Goal: Transaction & Acquisition: Purchase product/service

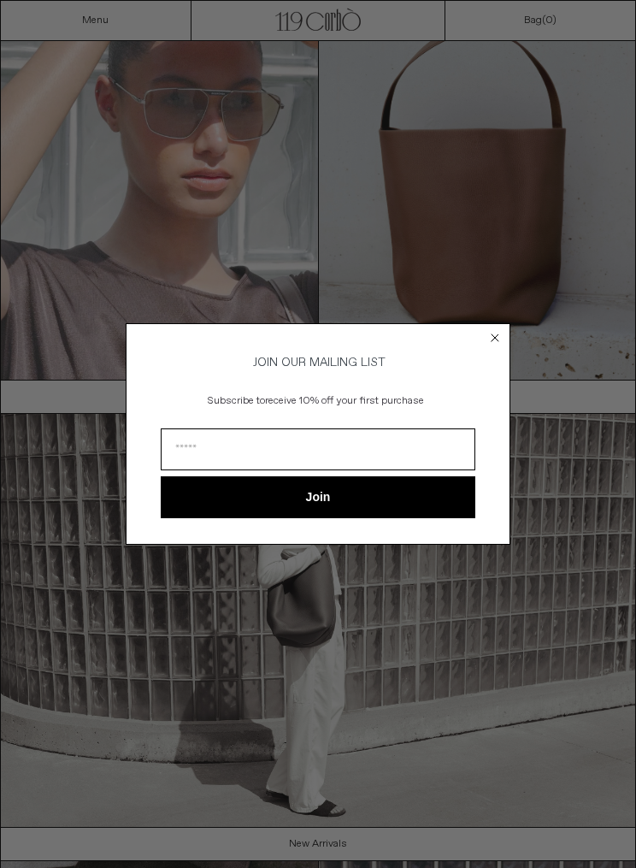
click at [486, 335] on icon "Close dialog" at bounding box center [494, 337] width 17 height 17
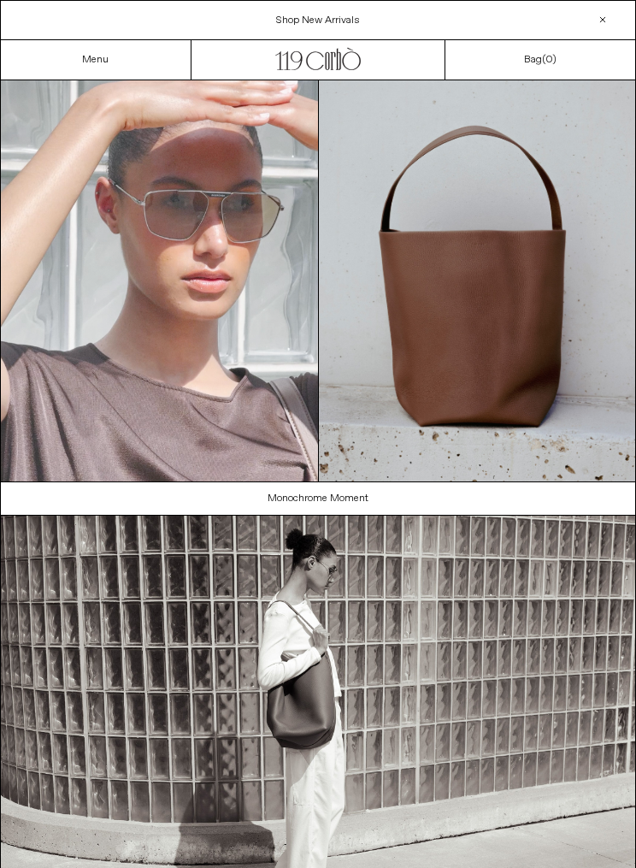
click at [100, 63] on link "Menu" at bounding box center [95, 60] width 26 height 14
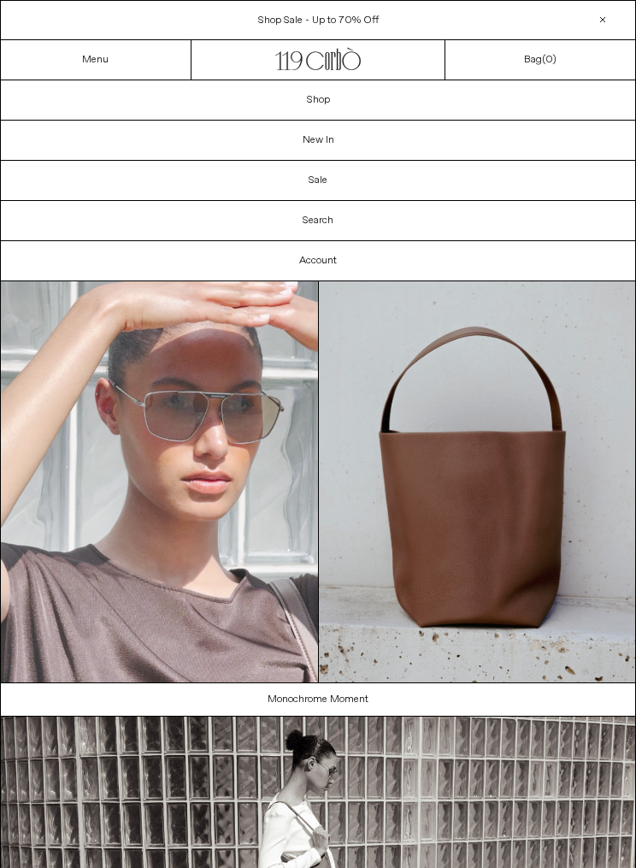
click at [356, 97] on link "Shop" at bounding box center [318, 99] width 634 height 39
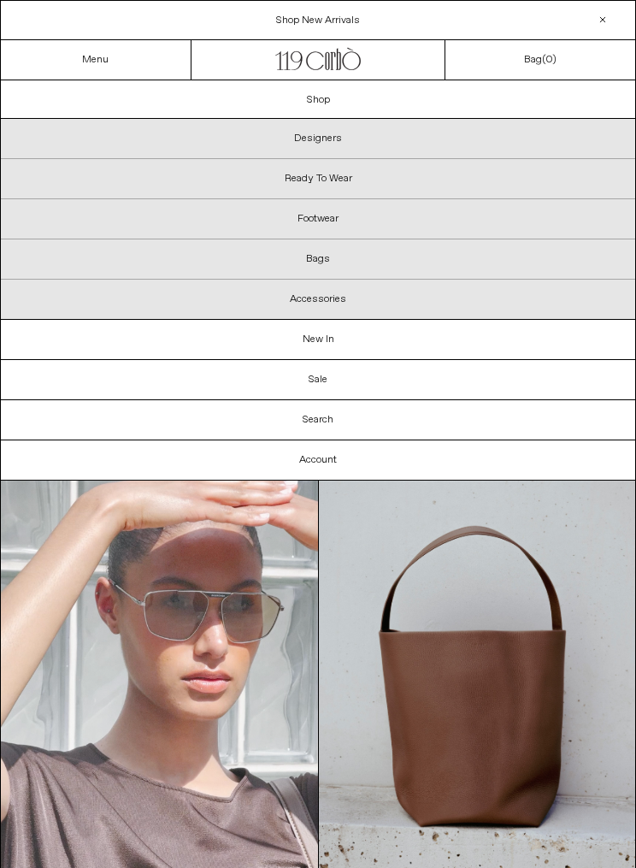
click at [339, 341] on link "New In" at bounding box center [318, 339] width 634 height 39
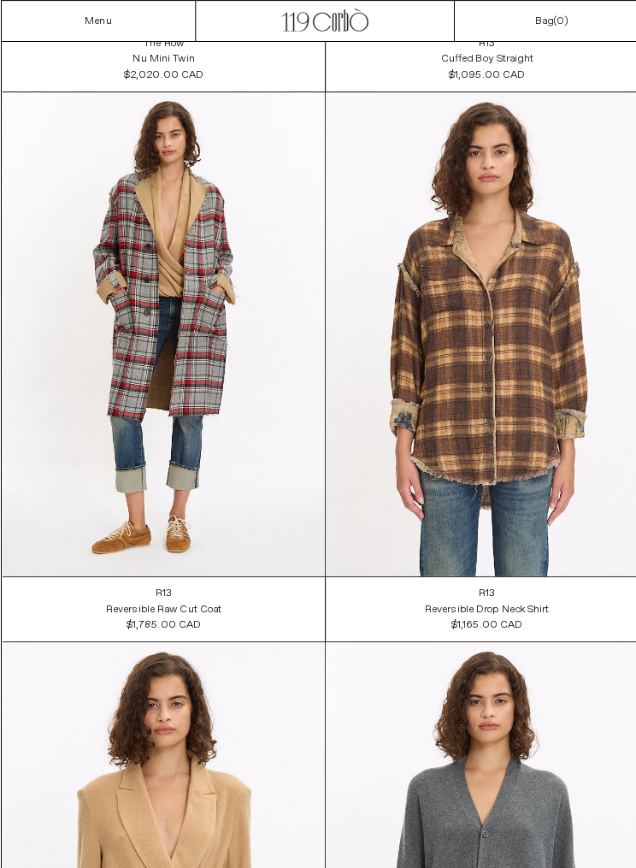
scroll to position [14639, 0]
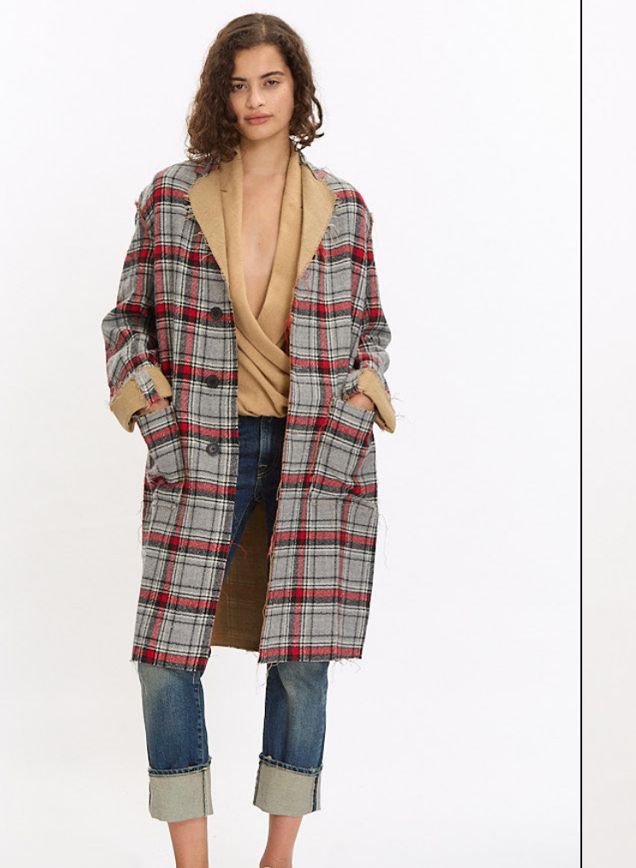
click at [79, 200] on at bounding box center [160, 311] width 316 height 474
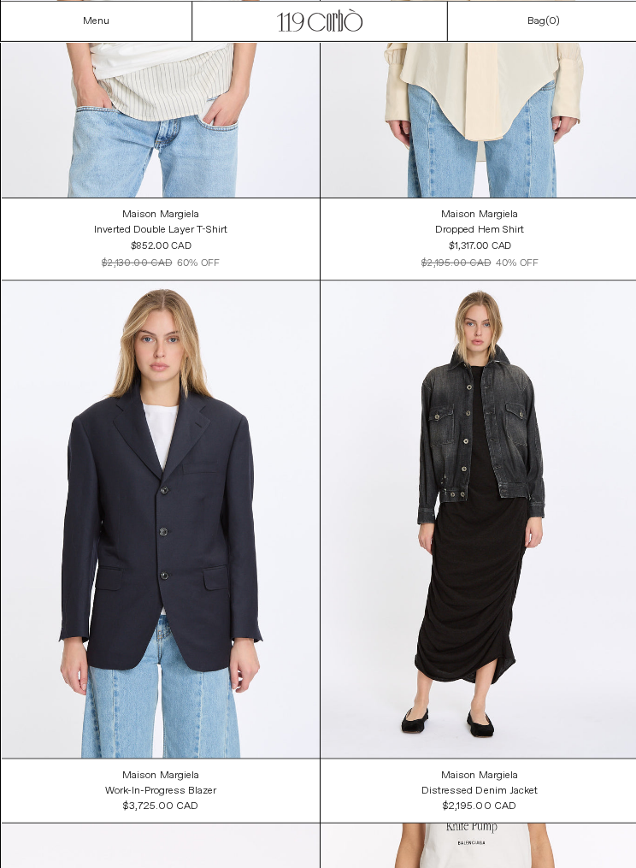
scroll to position [39469, 0]
click at [529, 571] on at bounding box center [477, 516] width 316 height 474
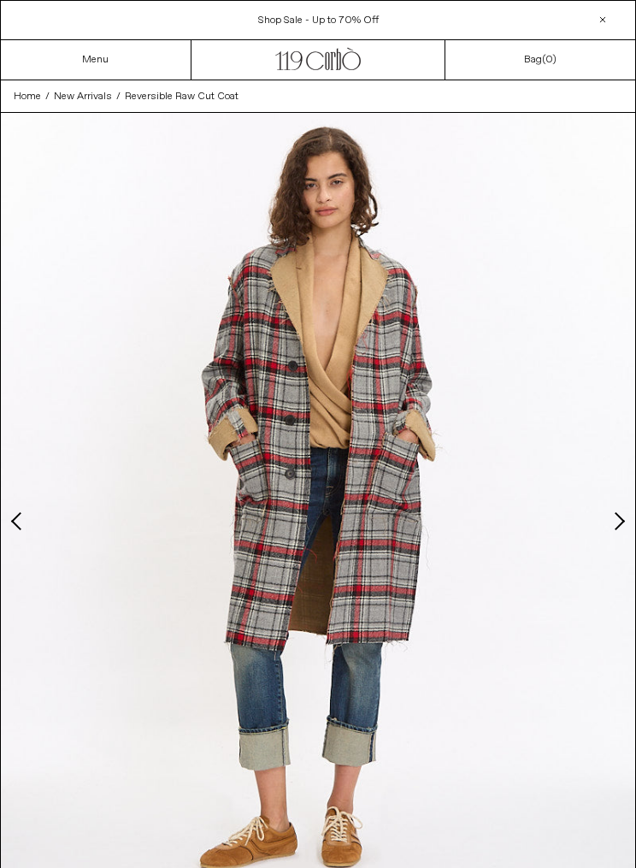
click at [620, 525] on button "Next slide" at bounding box center [617, 520] width 17 height 17
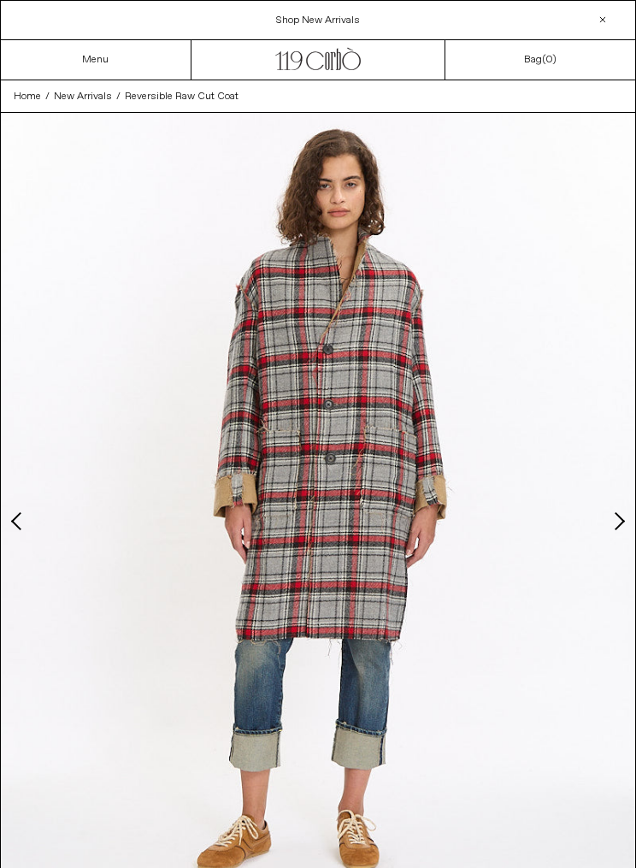
click at [619, 509] on img at bounding box center [318, 509] width 634 height 793
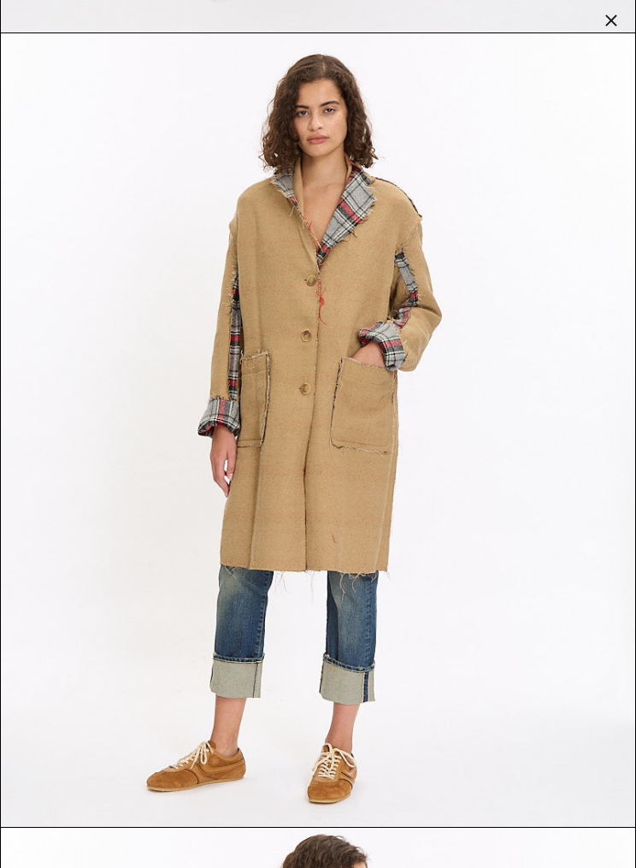
scroll to position [1530, 0]
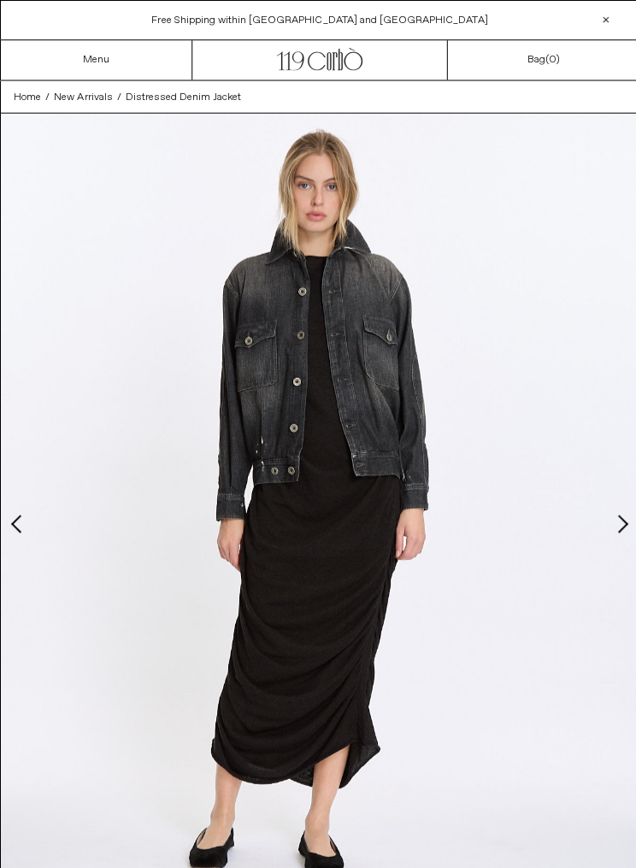
click at [617, 513] on button "Next slide" at bounding box center [617, 520] width 17 height 17
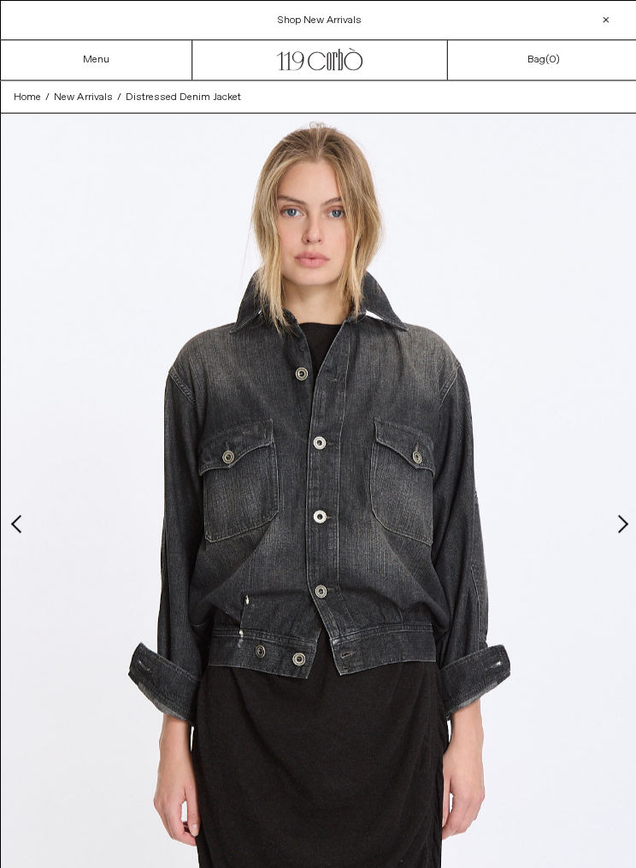
click at [614, 514] on button "Next slide" at bounding box center [617, 520] width 17 height 17
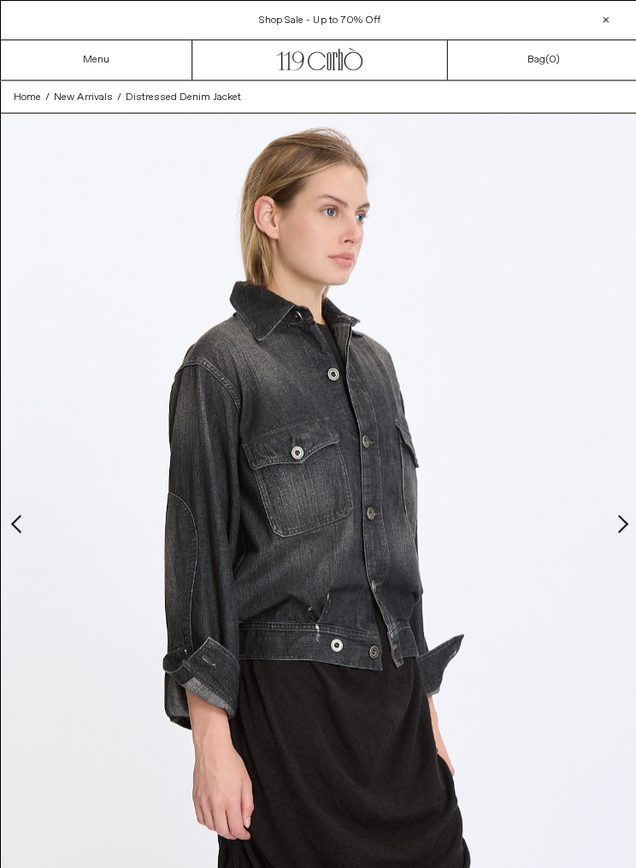
click at [618, 523] on button "Next slide" at bounding box center [617, 520] width 17 height 17
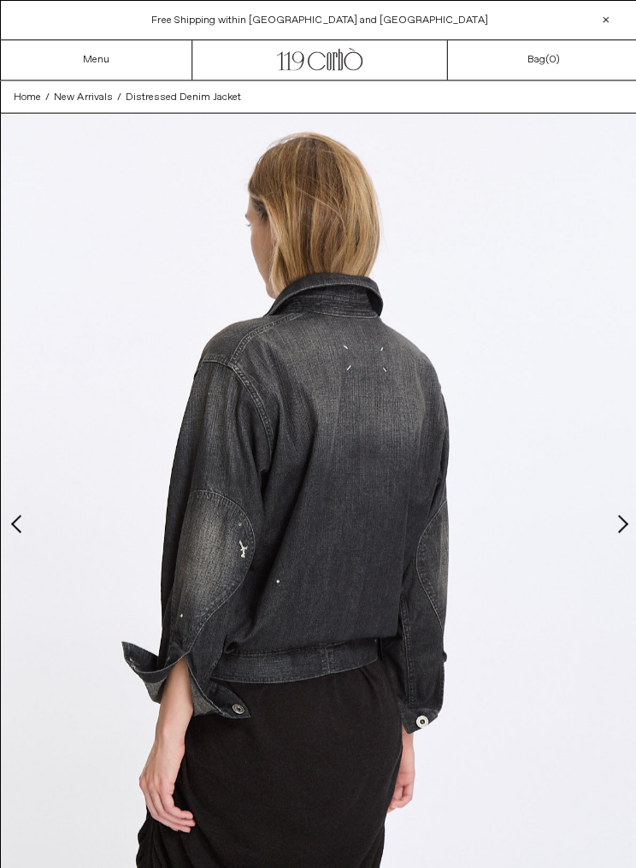
click at [617, 527] on button "Next slide" at bounding box center [617, 520] width 17 height 17
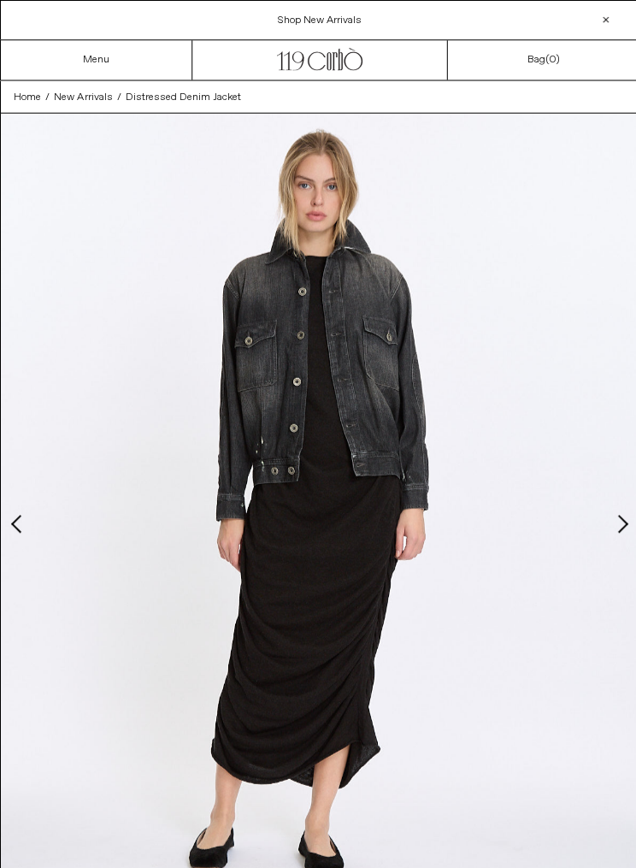
click at [122, 54] on div "Menu" at bounding box center [96, 59] width 191 height 39
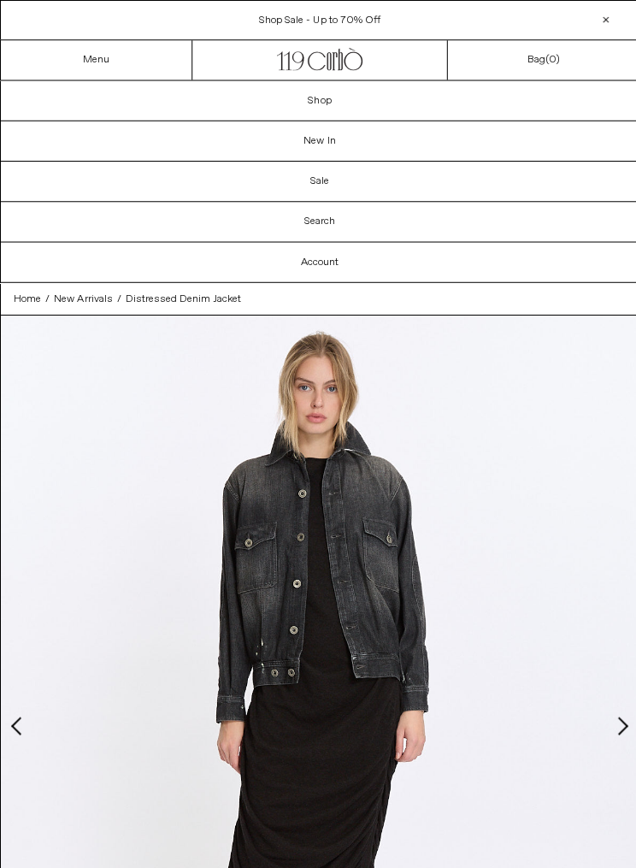
click at [345, 218] on link "Search" at bounding box center [318, 220] width 634 height 39
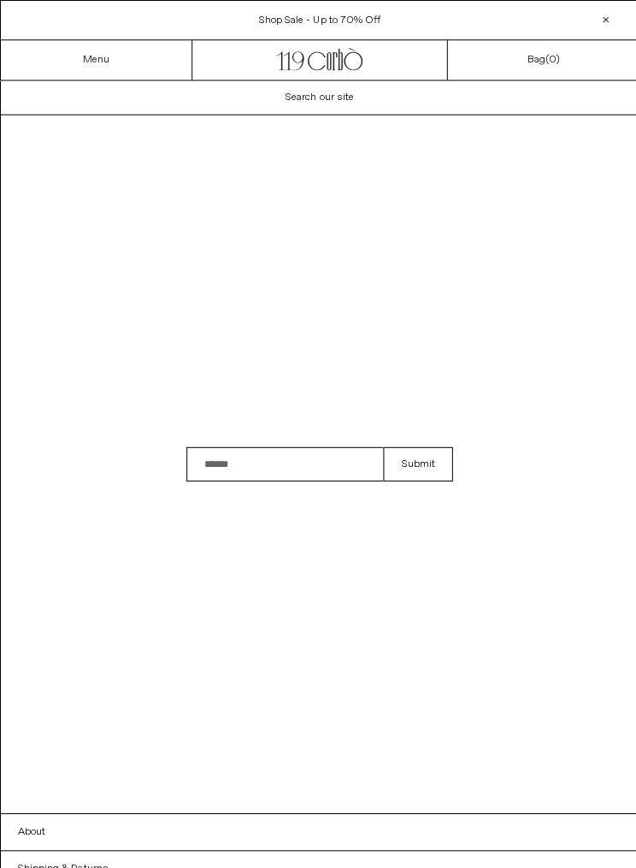
click at [286, 479] on input "Search" at bounding box center [283, 461] width 196 height 34
type input "*****"
click at [415, 479] on button "Submit" at bounding box center [415, 461] width 69 height 34
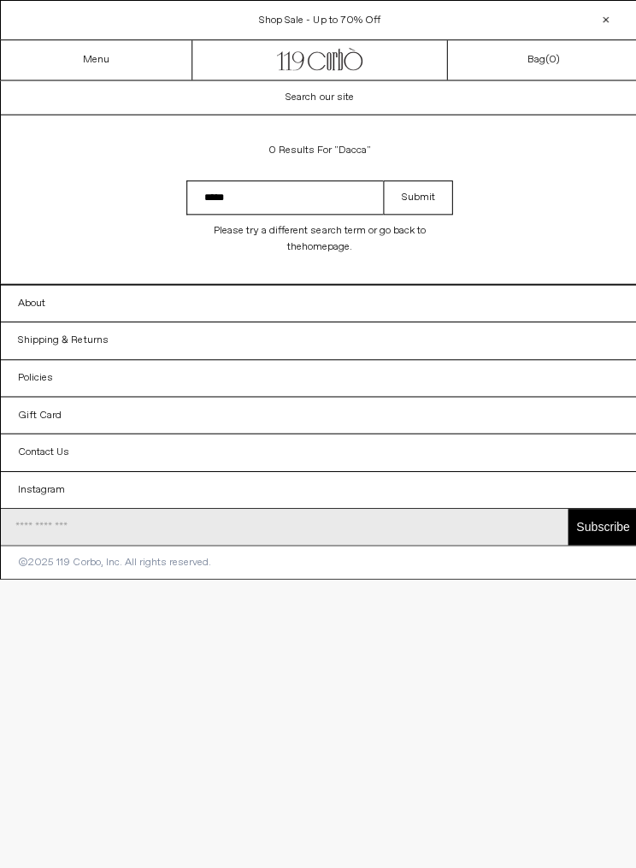
click at [308, 209] on input "*****" at bounding box center [283, 196] width 196 height 34
type input "*"
type input "******"
click at [415, 196] on button "Submit" at bounding box center [415, 196] width 69 height 34
click at [104, 62] on link "Menu" at bounding box center [95, 60] width 26 height 14
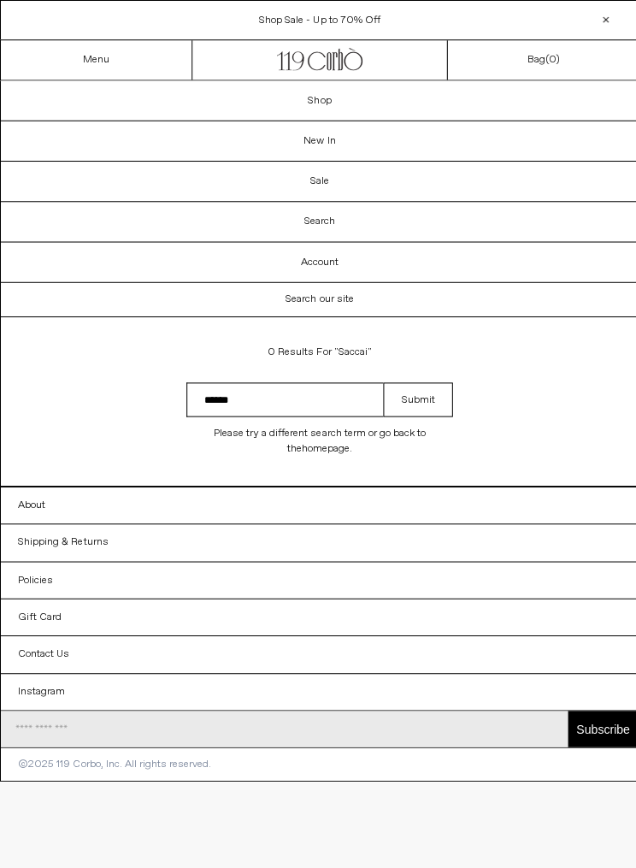
click at [326, 84] on link "Shop" at bounding box center [318, 99] width 634 height 39
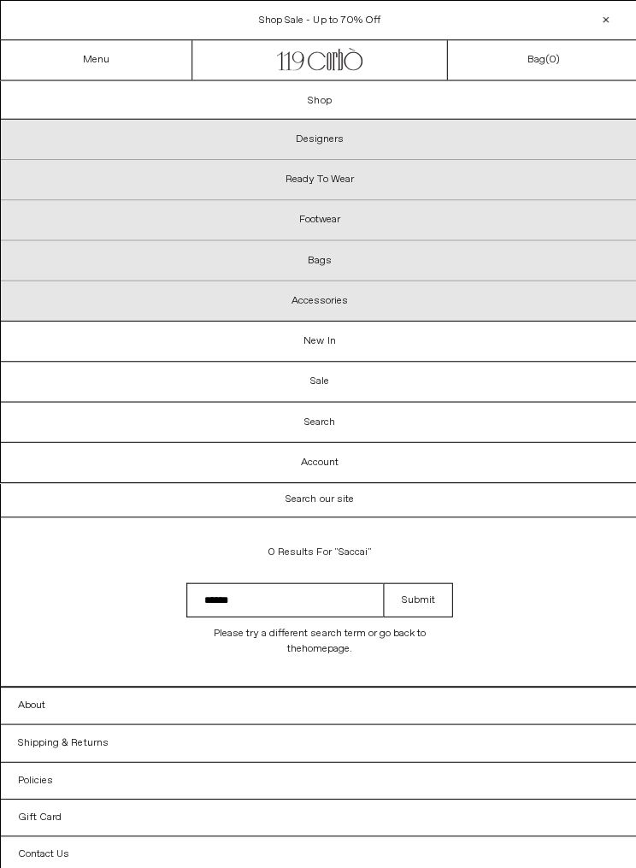
click at [342, 145] on p "Designers" at bounding box center [318, 139] width 634 height 40
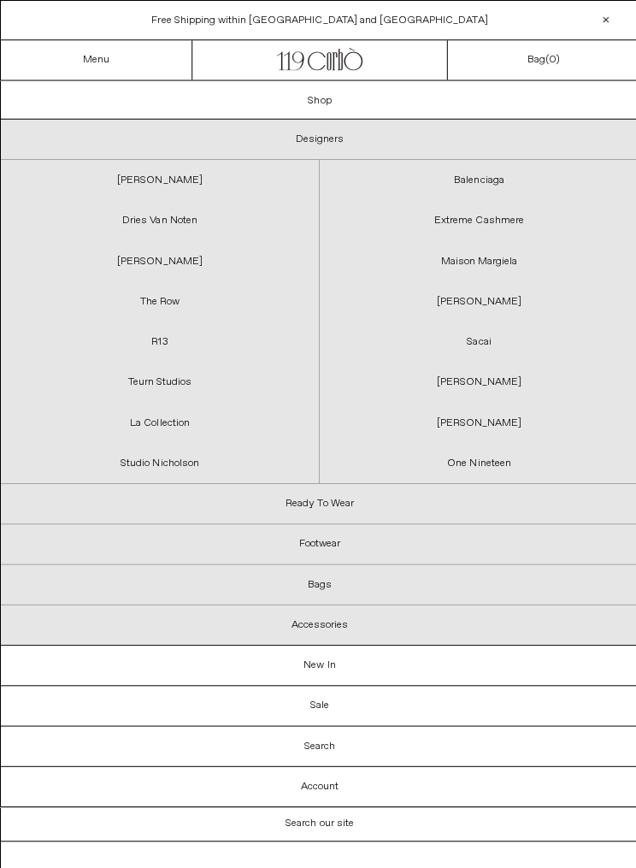
click at [494, 340] on link "Sacai" at bounding box center [476, 340] width 317 height 40
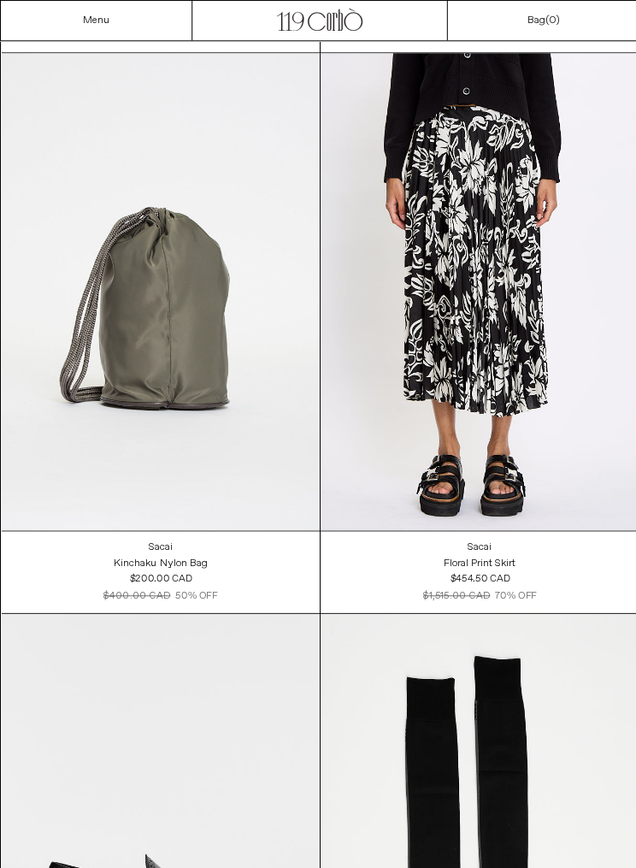
scroll to position [5066, 0]
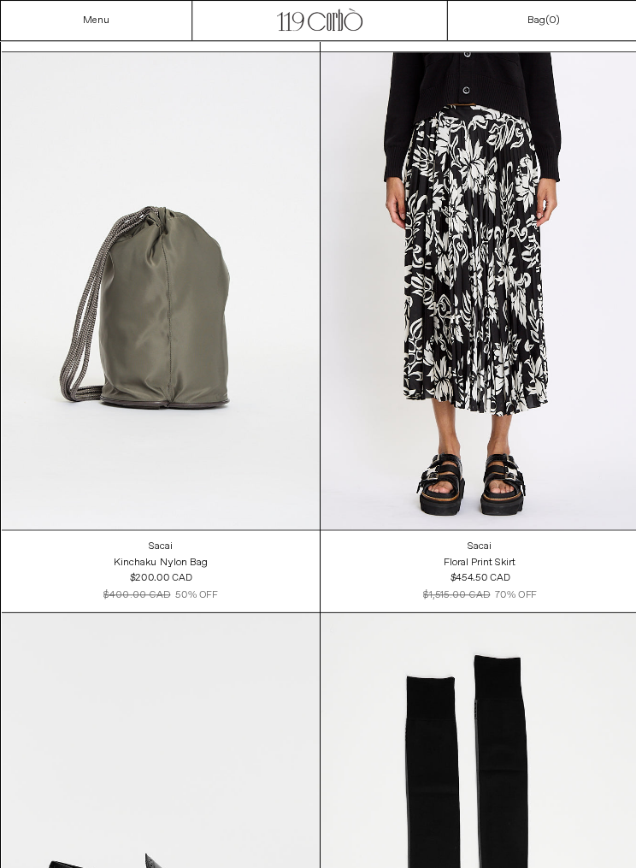
click at [490, 560] on div "Floral Print Skirt" at bounding box center [477, 559] width 72 height 15
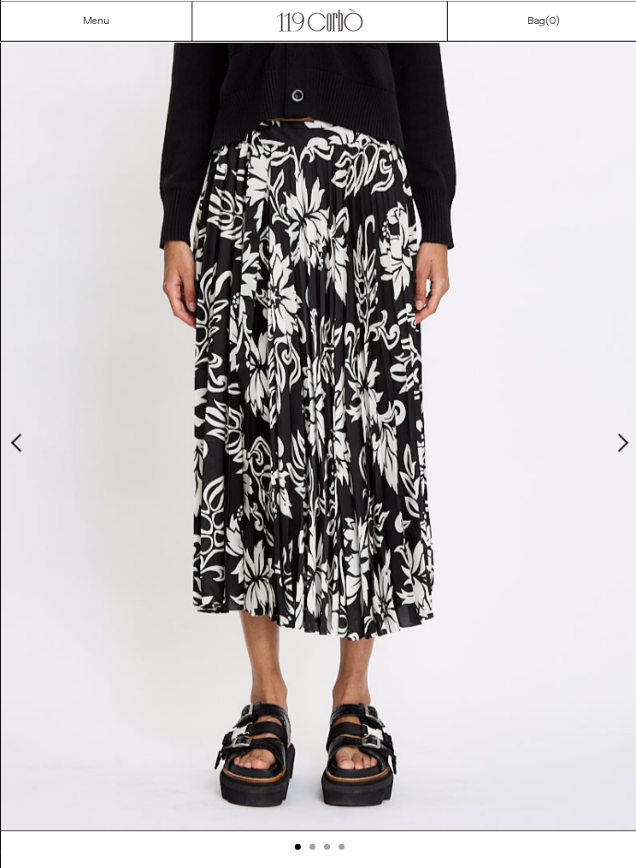
scroll to position [81, 0]
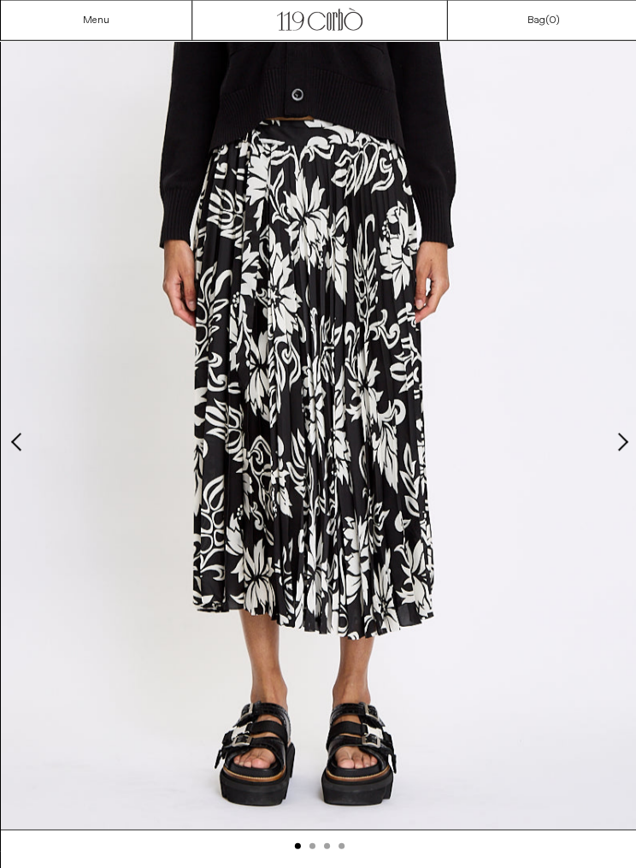
click at [617, 437] on button "Next slide" at bounding box center [617, 439] width 17 height 17
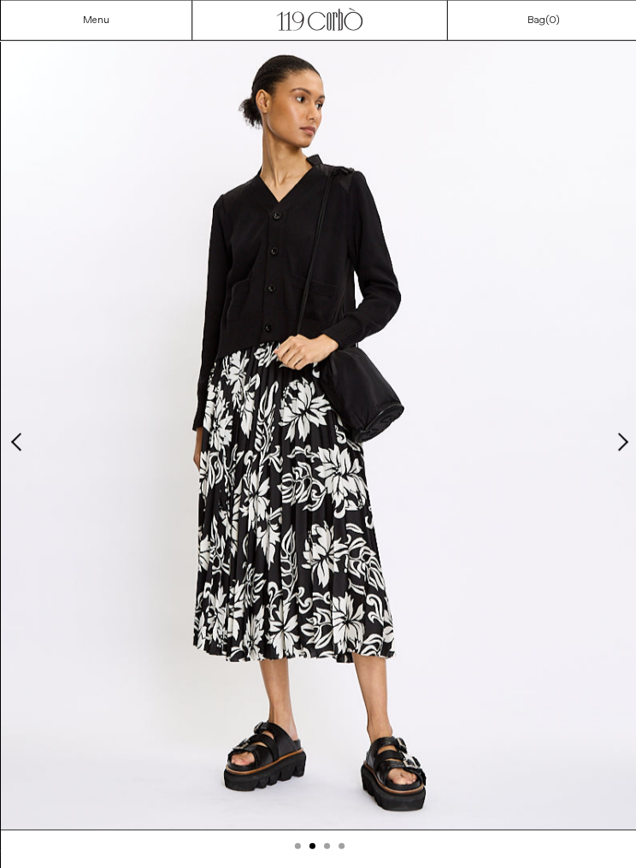
click at [625, 443] on button "Next slide" at bounding box center [617, 439] width 17 height 17
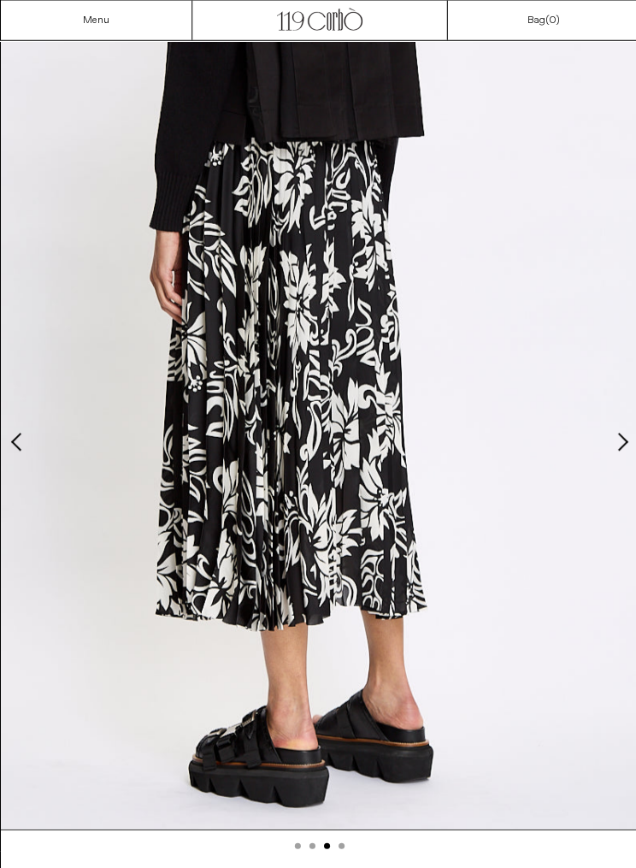
click at [624, 442] on button "Next slide" at bounding box center [617, 439] width 17 height 17
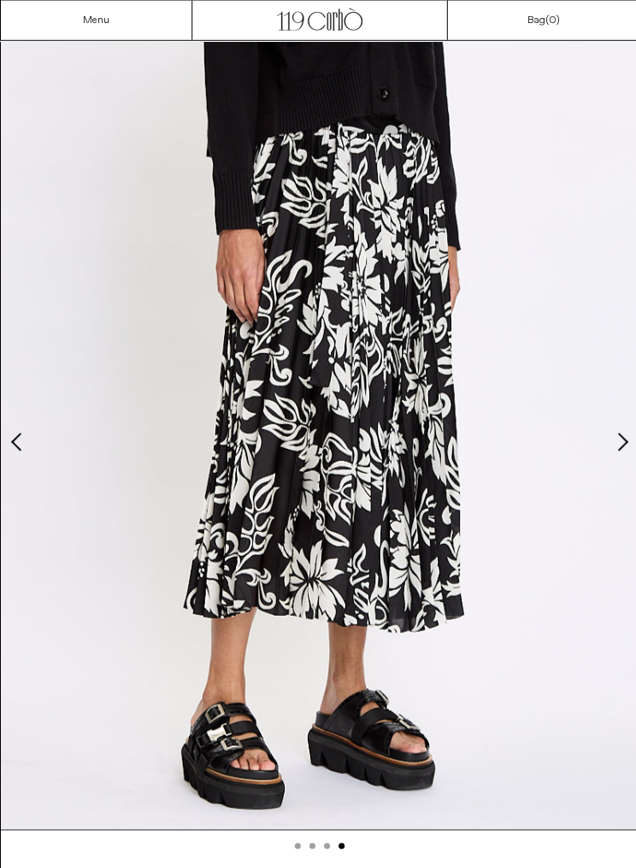
click at [615, 450] on img at bounding box center [318, 428] width 634 height 793
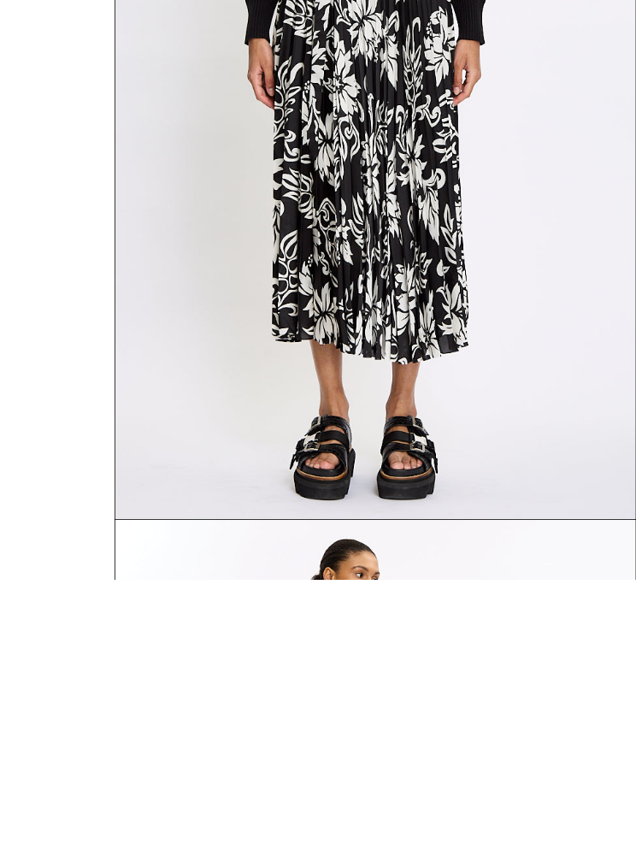
scroll to position [1813, 0]
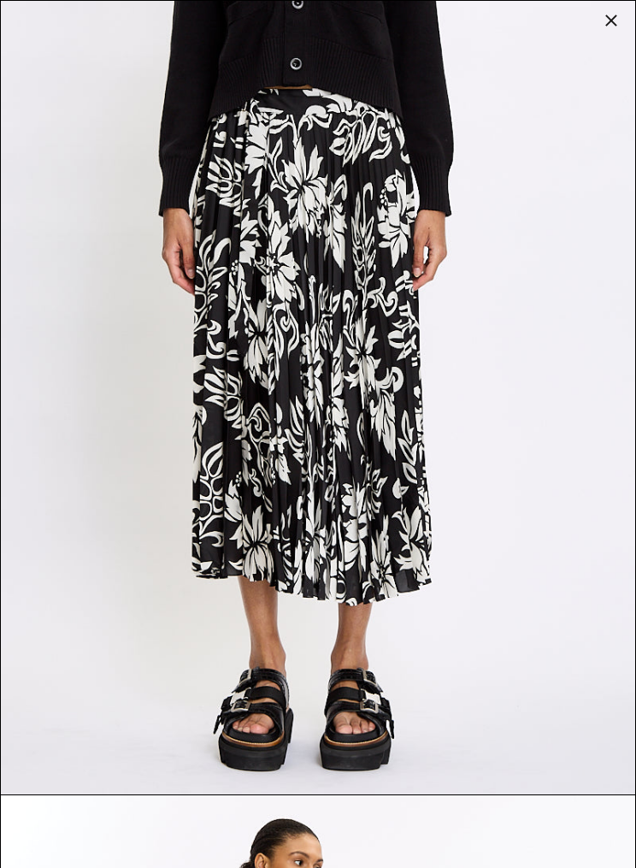
click at [608, 44] on img at bounding box center [318, 397] width 634 height 793
click at [619, 16] on div at bounding box center [611, 21] width 24 height 24
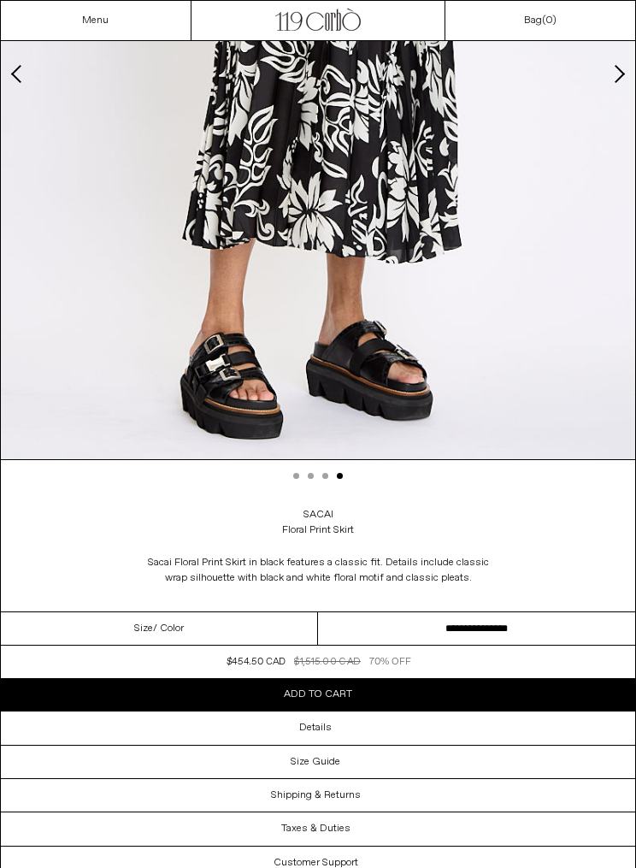
scroll to position [447, 0]
click at [369, 727] on div "Details" at bounding box center [318, 727] width 634 height 32
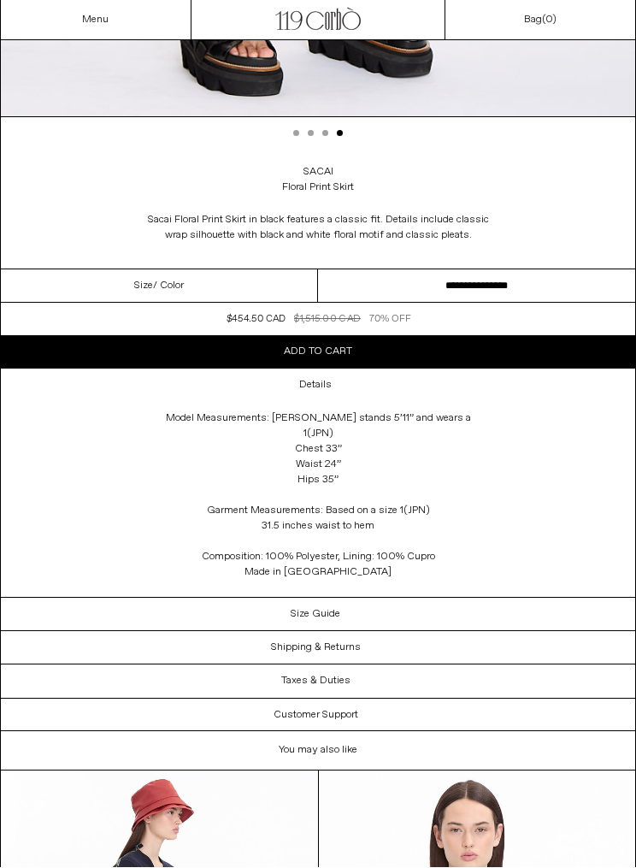
scroll to position [790, 0]
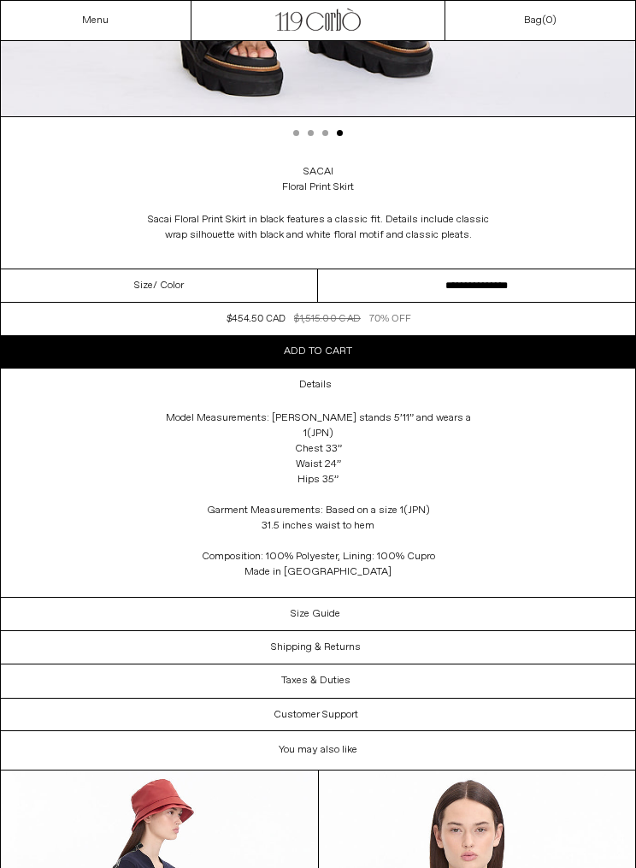
click at [358, 601] on div "Size Guide" at bounding box center [318, 613] width 634 height 32
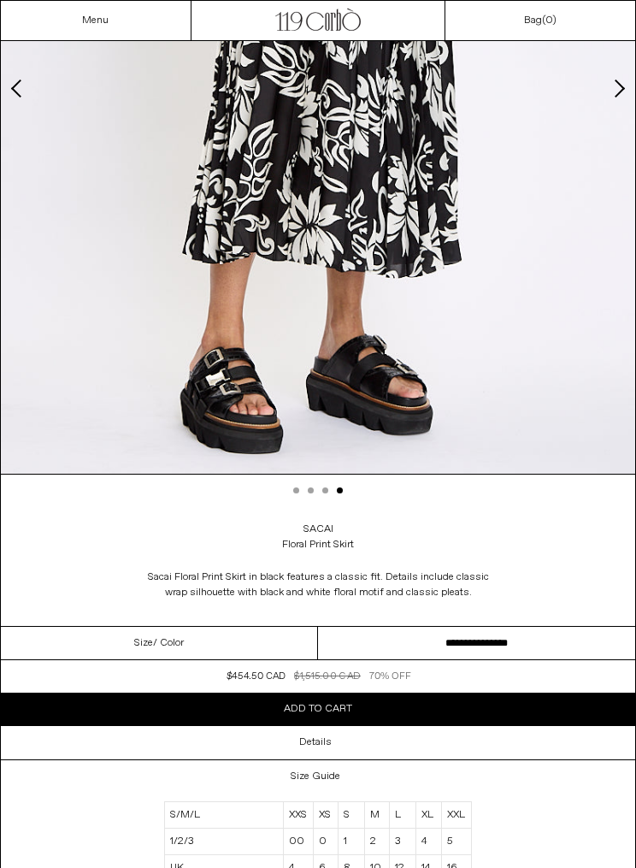
scroll to position [427, 0]
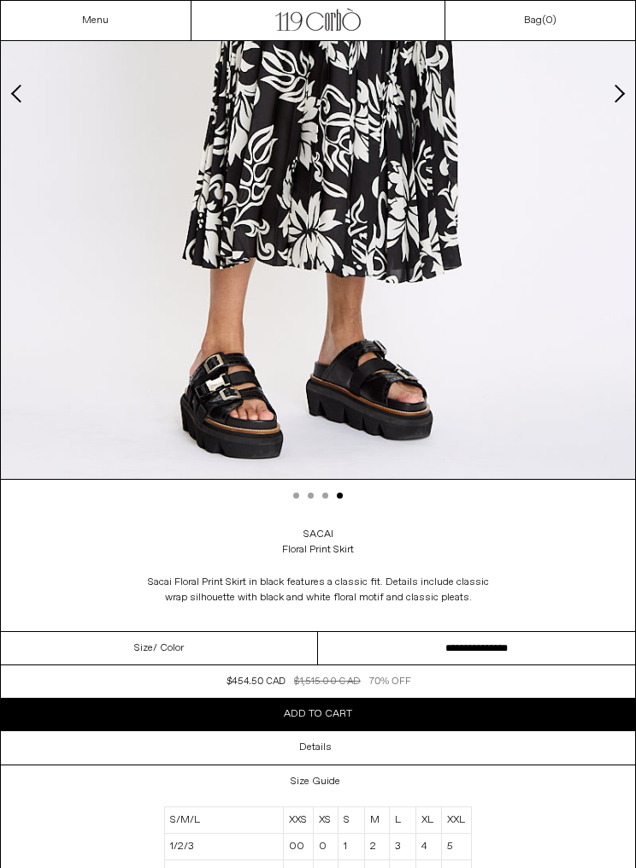
click at [262, 645] on div "Size / Color" at bounding box center [159, 648] width 317 height 33
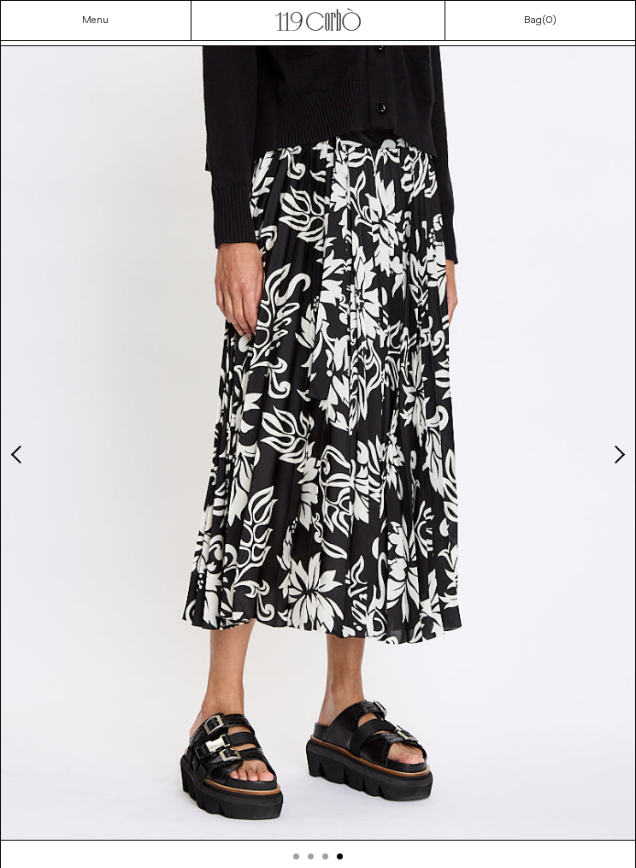
scroll to position [0, 0]
